Goal: Task Accomplishment & Management: Understand process/instructions

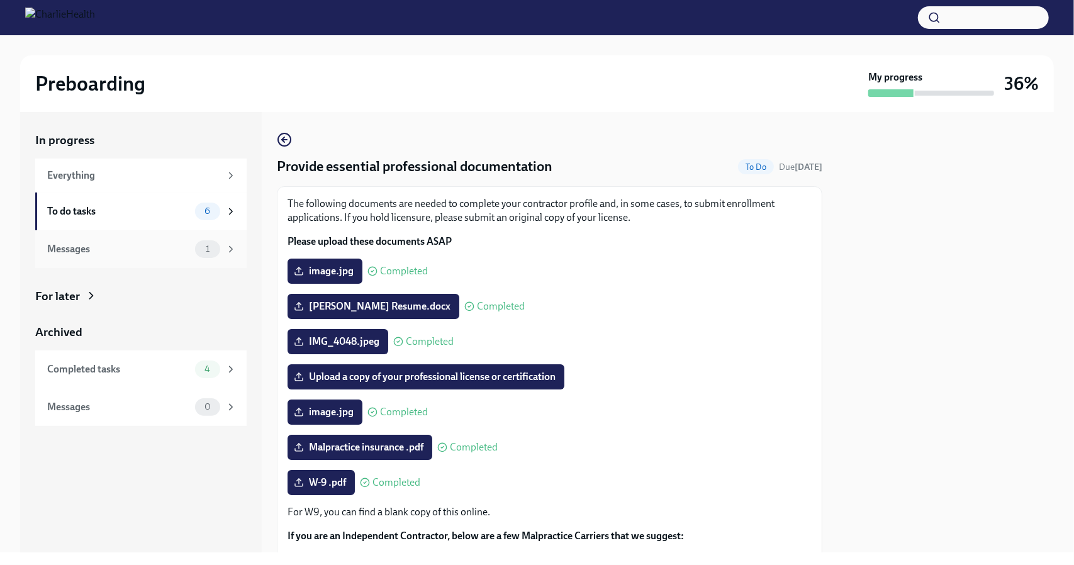
click at [137, 245] on div "Messages" at bounding box center [118, 249] width 143 height 14
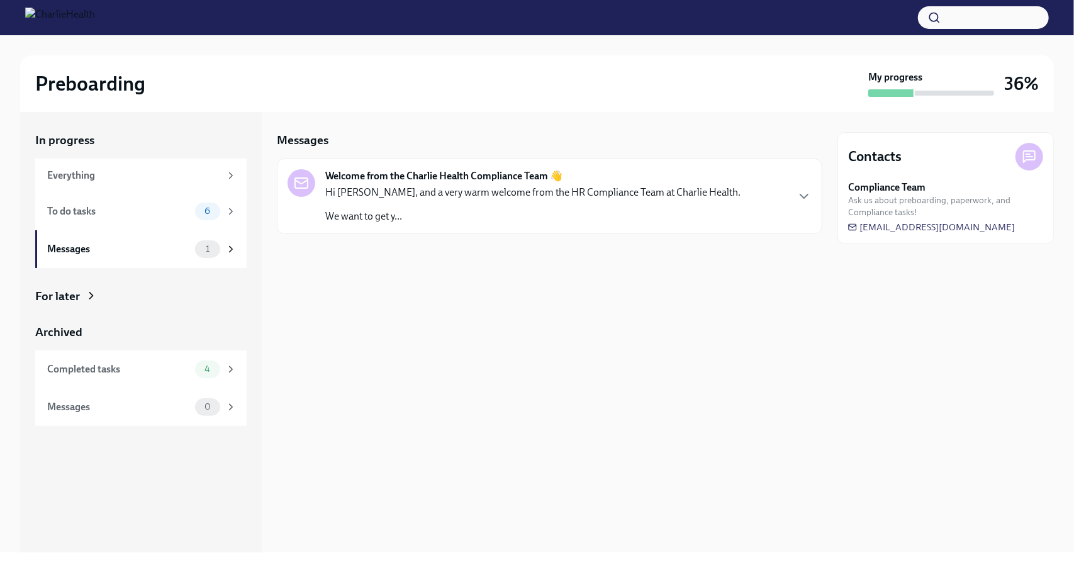
click at [346, 220] on p "We want to get y..." at bounding box center [532, 217] width 415 height 14
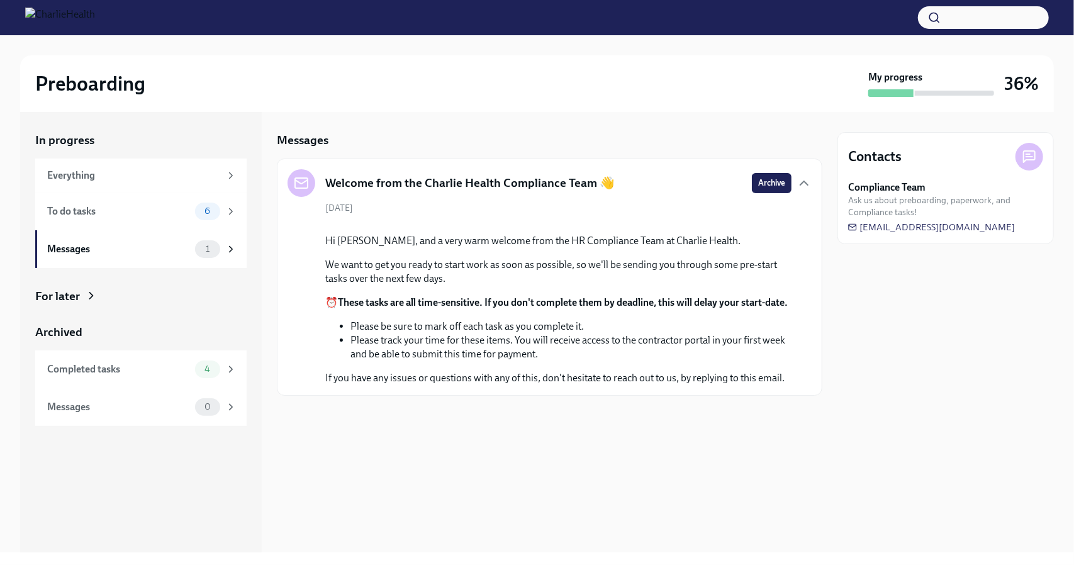
scroll to position [42, 0]
click at [758, 177] on span "Archive" at bounding box center [771, 183] width 27 height 13
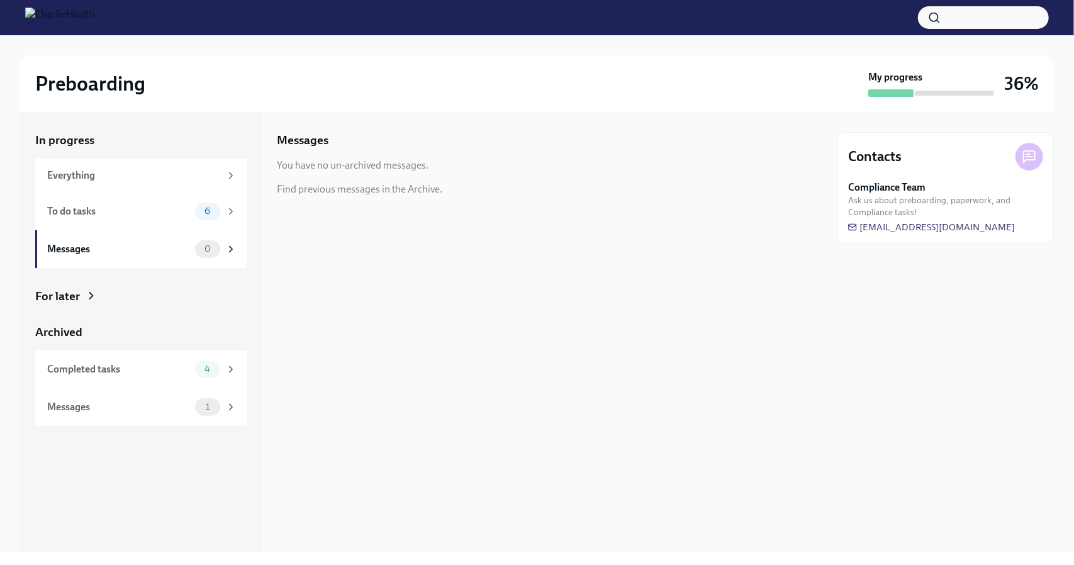
scroll to position [0, 0]
click at [150, 220] on div "To do tasks 6" at bounding box center [141, 212] width 189 height 18
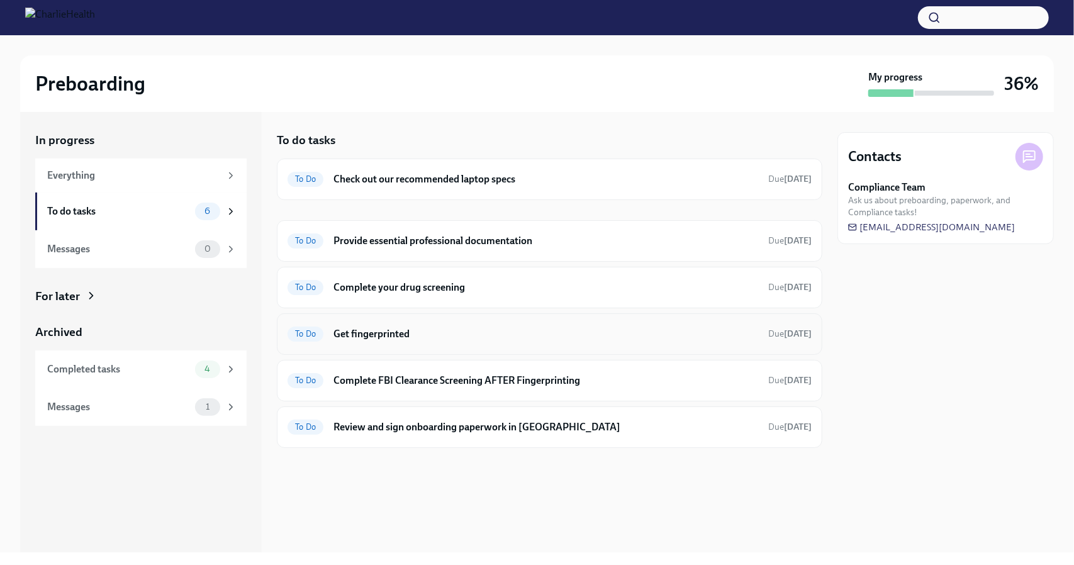
click at [755, 338] on div "To Do Get fingerprinted Due [DATE]" at bounding box center [550, 334] width 524 height 20
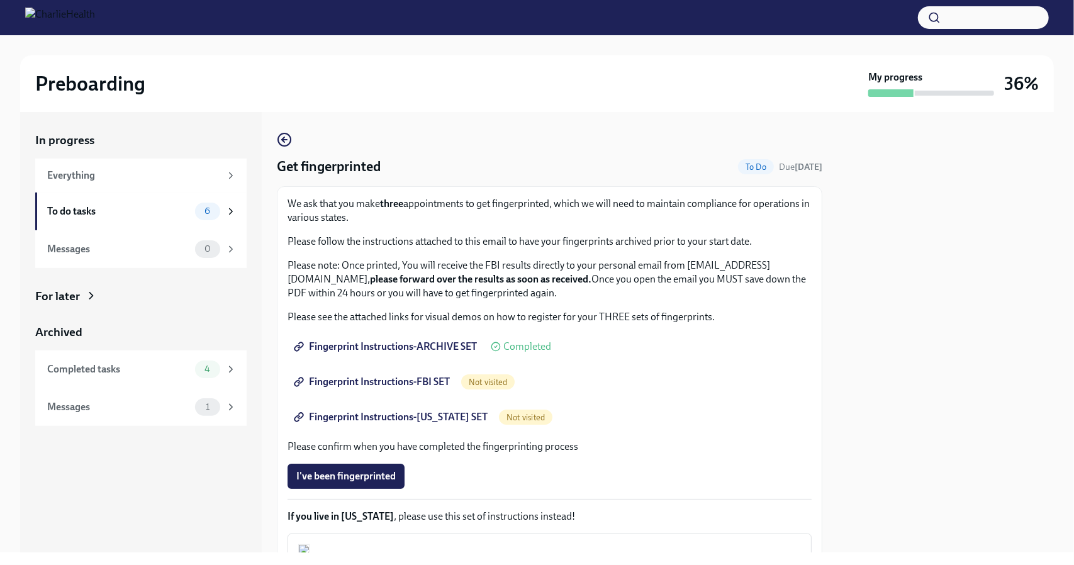
click at [427, 381] on span "Fingerprint Instructions-FBI SET" at bounding box center [373, 382] width 154 height 13
click at [521, 346] on span "Completed" at bounding box center [528, 347] width 48 height 10
click at [440, 342] on span "Fingerprint Instructions-ARCHIVE SET" at bounding box center [386, 347] width 181 height 13
click at [518, 418] on span "Not visited" at bounding box center [525, 417] width 53 height 9
click at [457, 411] on span "Fingerprint Instructions-[US_STATE] SET" at bounding box center [391, 417] width 191 height 13
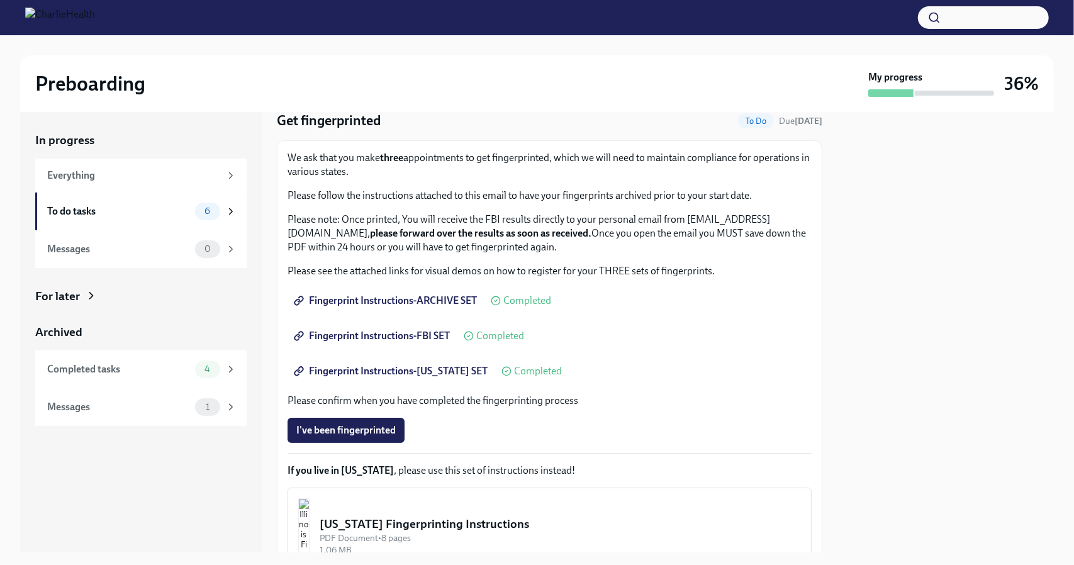
scroll to position [1, 0]
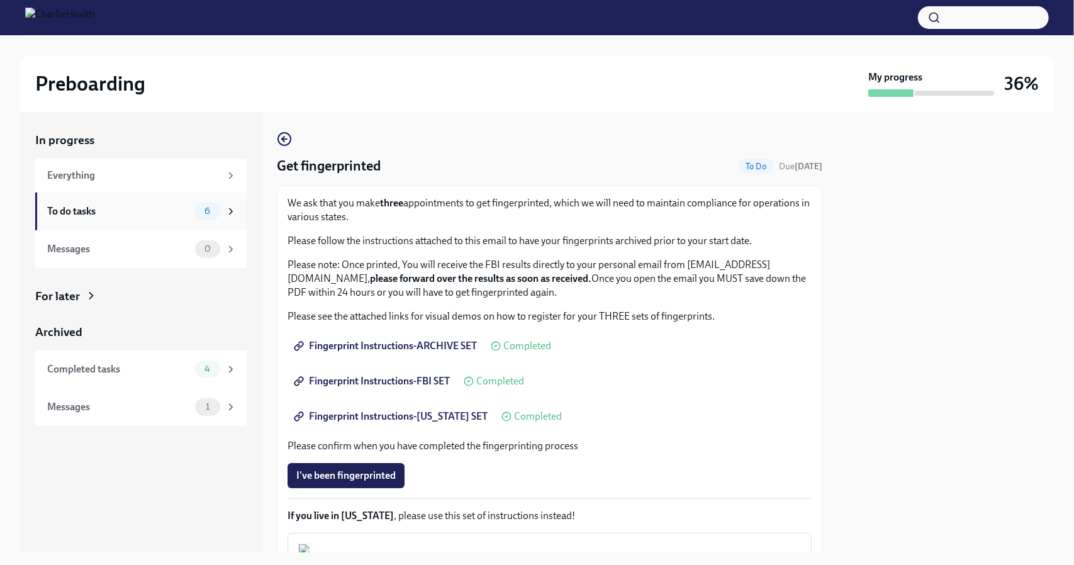
click at [130, 210] on div "To do tasks" at bounding box center [118, 212] width 143 height 14
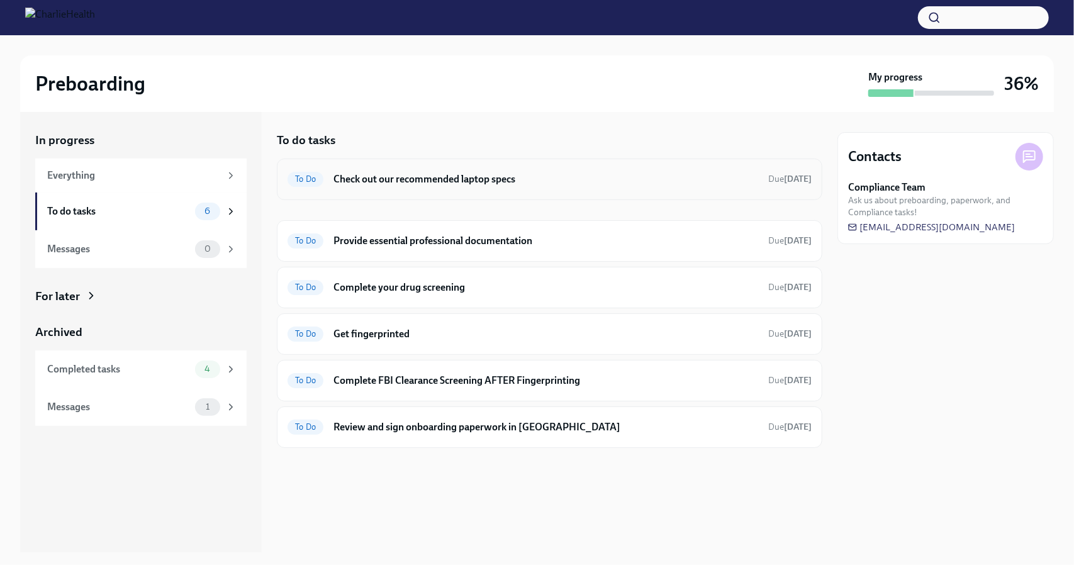
click at [445, 180] on h6 "Check out our recommended laptop specs" at bounding box center [546, 179] width 425 height 14
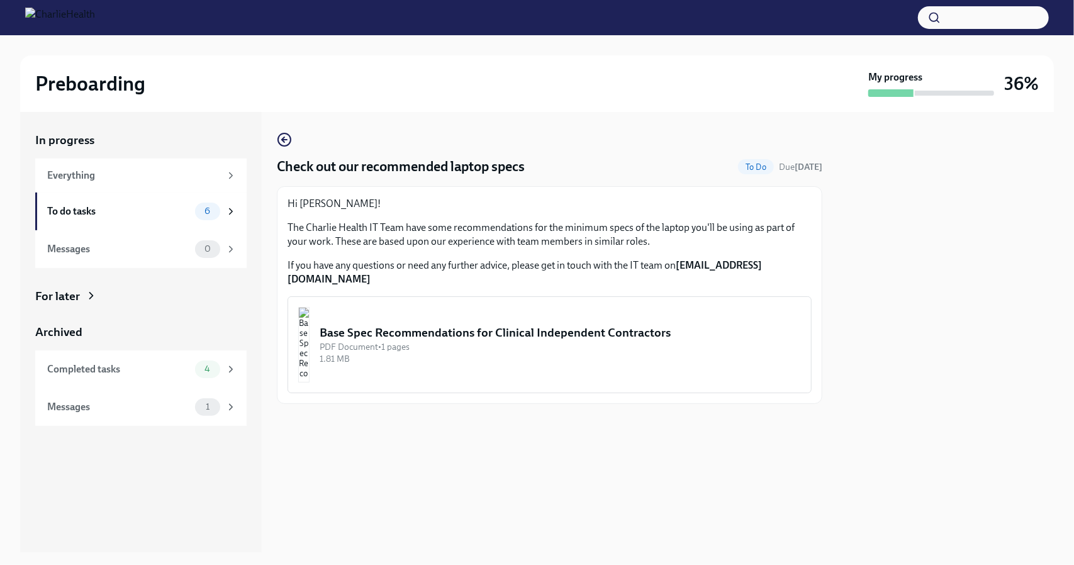
click at [440, 325] on div "Base Spec Recommendations for Clinical Independent Contractors" at bounding box center [560, 333] width 481 height 16
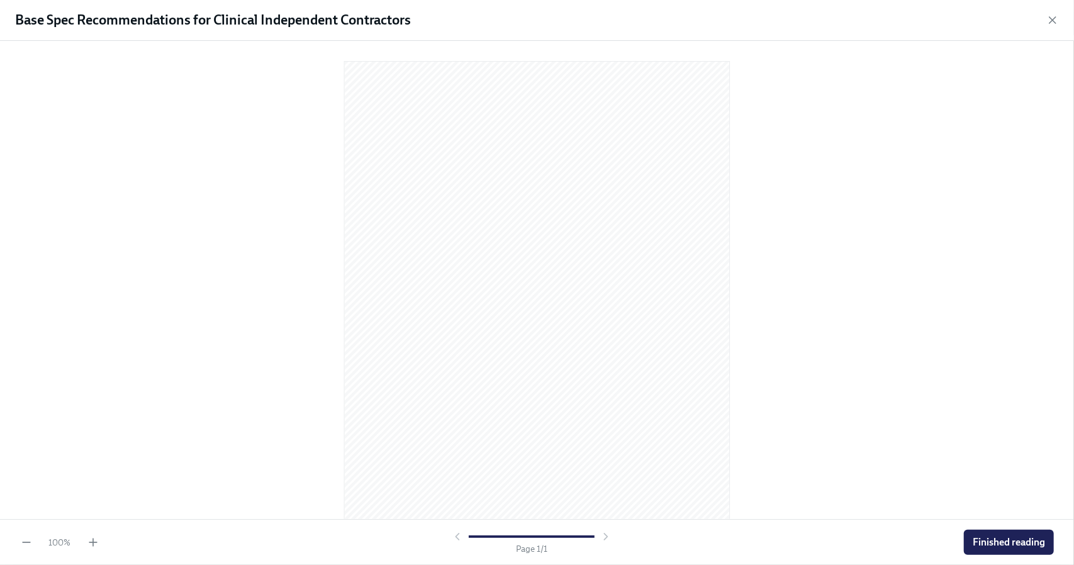
scroll to position [41, 0]
click at [986, 539] on span "Finished reading" at bounding box center [1009, 542] width 72 height 13
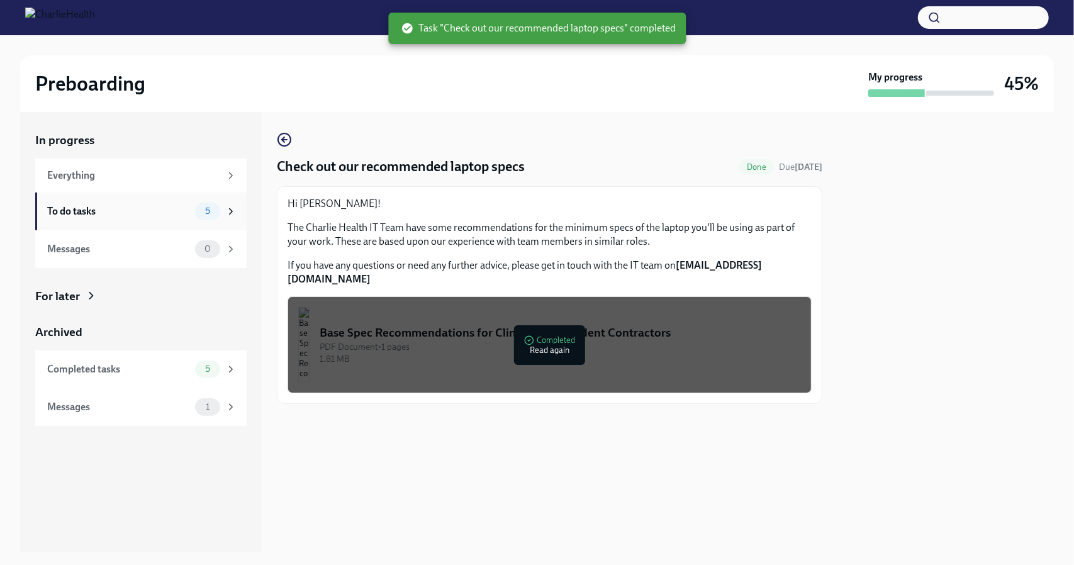
click at [138, 218] on div "To do tasks 5" at bounding box center [141, 212] width 189 height 18
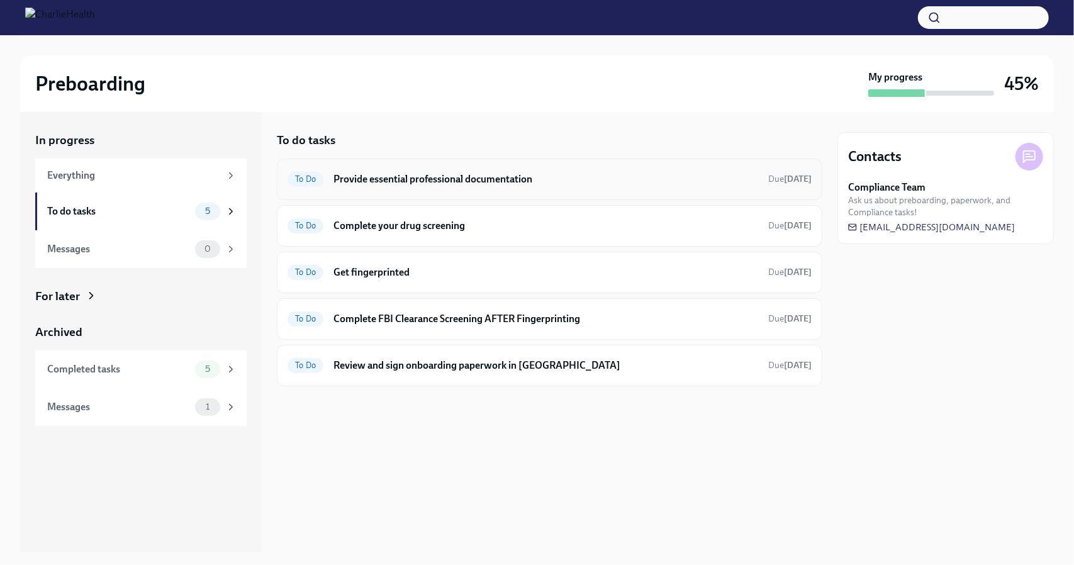
click at [403, 181] on h6 "Provide essential professional documentation" at bounding box center [546, 179] width 425 height 14
